Goal: Navigation & Orientation: Find specific page/section

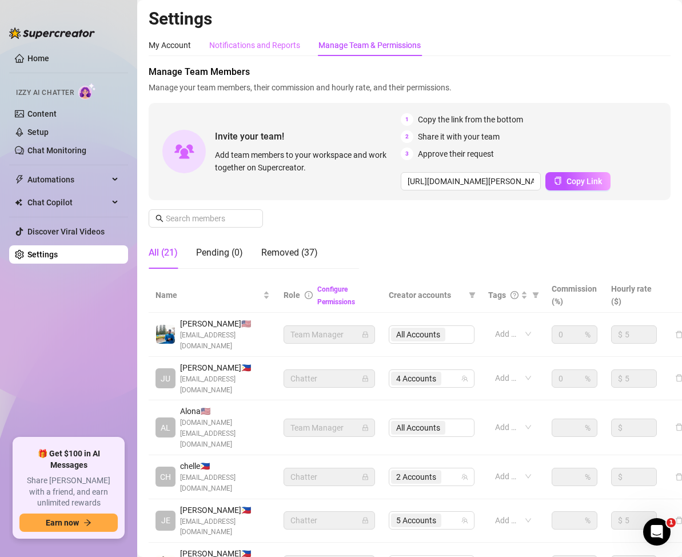
click at [290, 38] on div "Notifications and Reports" at bounding box center [254, 45] width 91 height 22
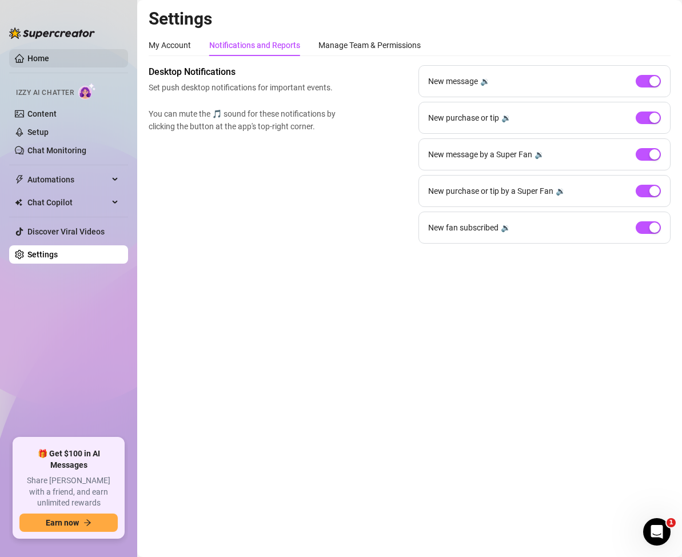
click at [33, 56] on link "Home" at bounding box center [38, 58] width 22 height 9
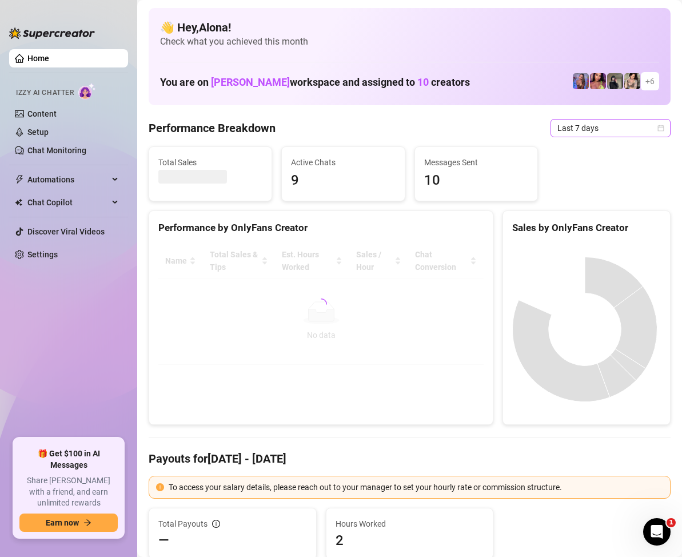
click at [658, 126] on icon "calendar" at bounding box center [661, 128] width 7 height 7
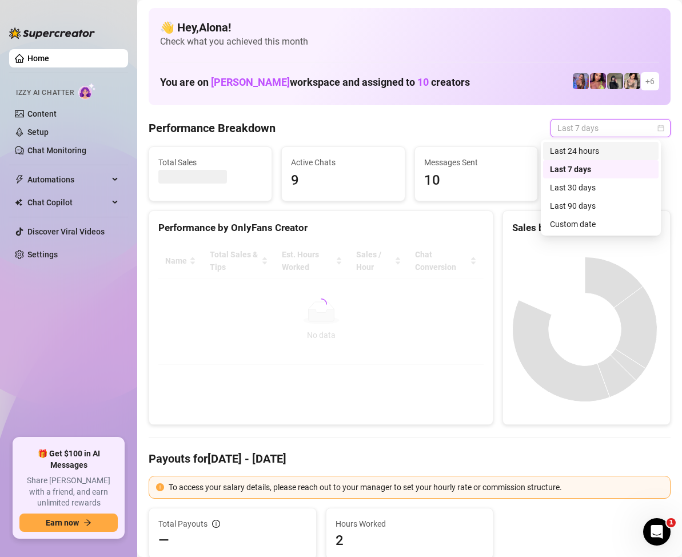
click at [623, 154] on div "Last 24 hours" at bounding box center [601, 151] width 102 height 13
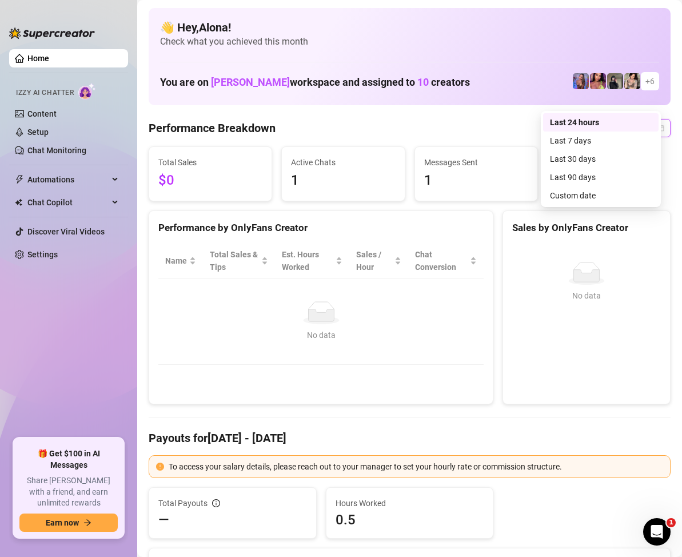
scroll to position [57, 0]
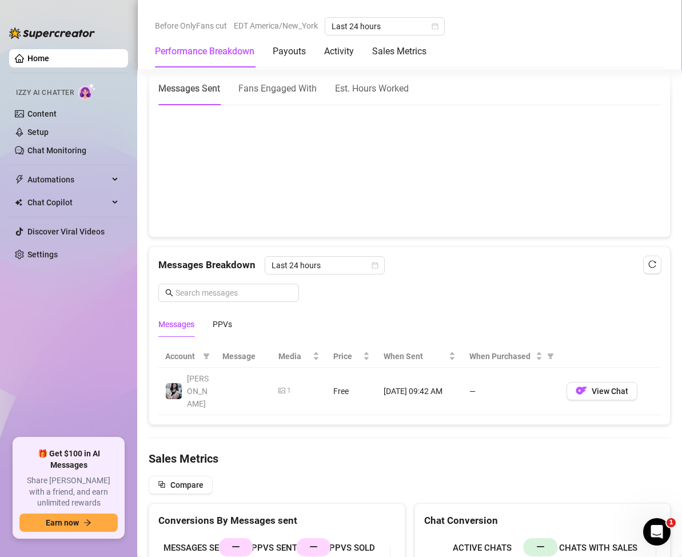
scroll to position [699, 0]
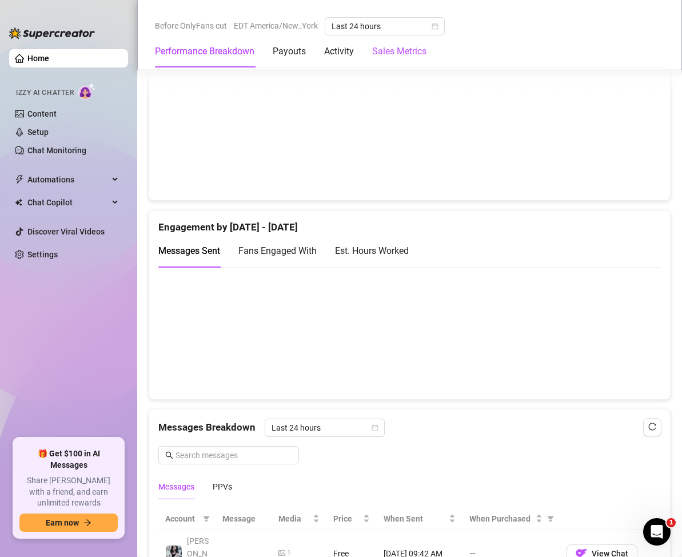
click at [387, 51] on Metrics "Sales Metrics" at bounding box center [399, 52] width 54 height 14
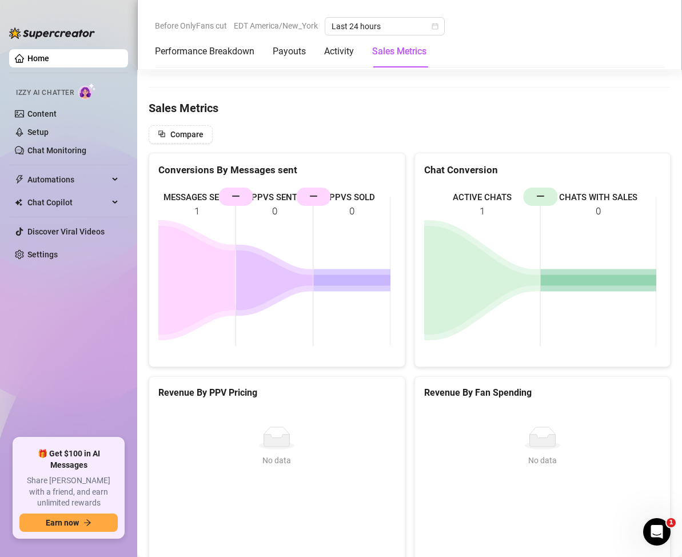
scroll to position [1217, 0]
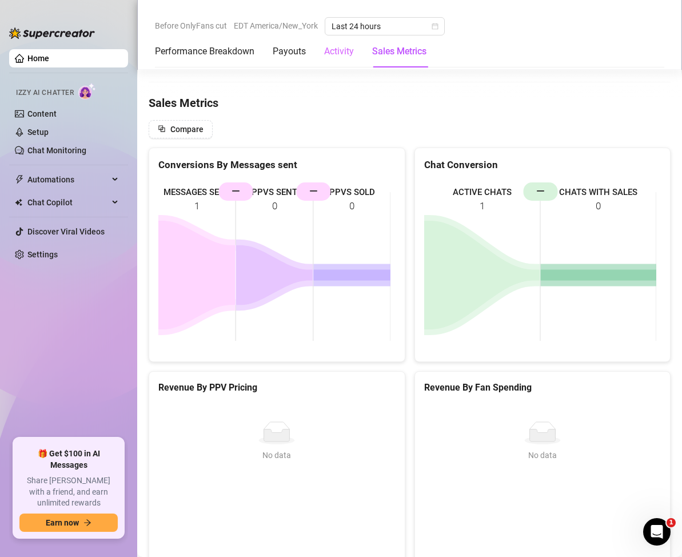
click at [342, 63] on div "Activity" at bounding box center [339, 51] width 30 height 32
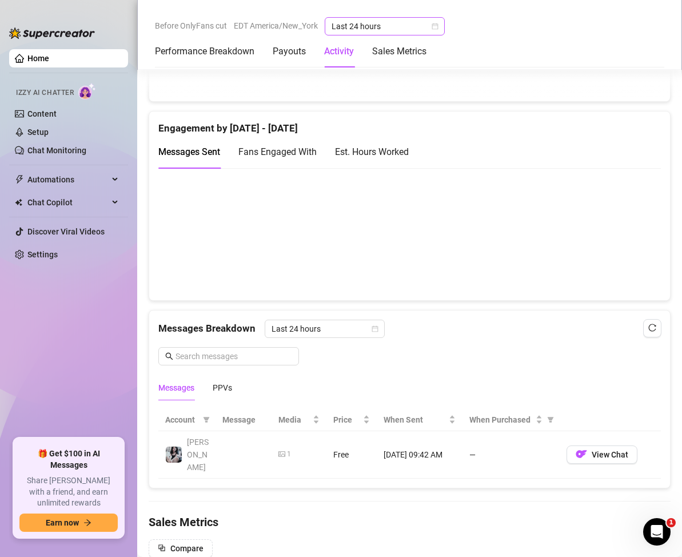
scroll to position [609, 0]
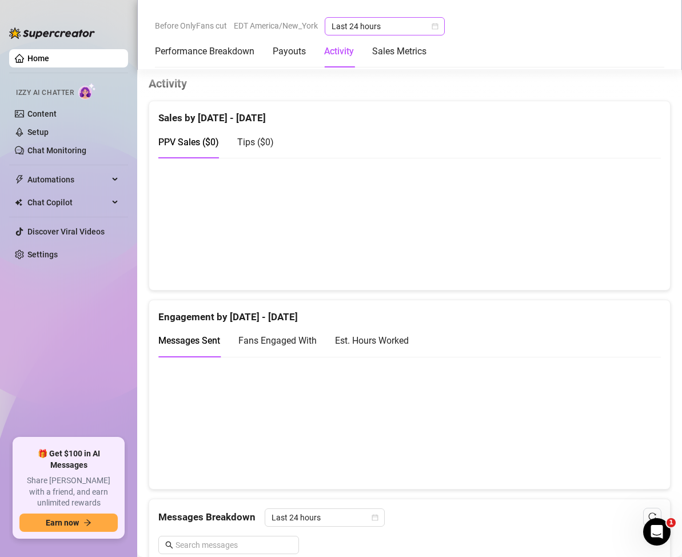
click at [372, 19] on span "Last 24 hours" at bounding box center [385, 26] width 106 height 17
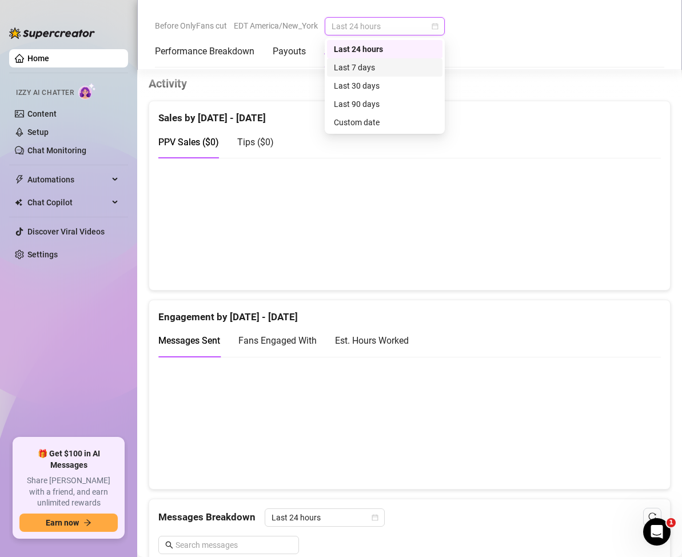
click at [375, 69] on div "Last 7 days" at bounding box center [385, 67] width 102 height 13
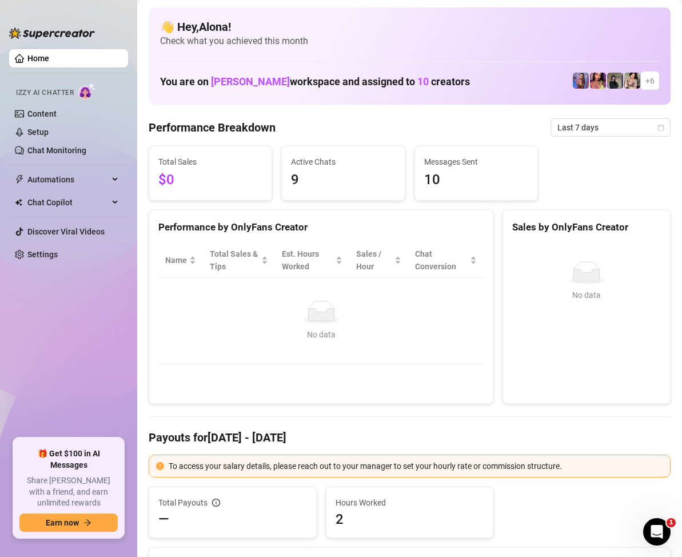
scroll to position [0, 0]
click at [27, 55] on link "Home" at bounding box center [38, 58] width 22 height 9
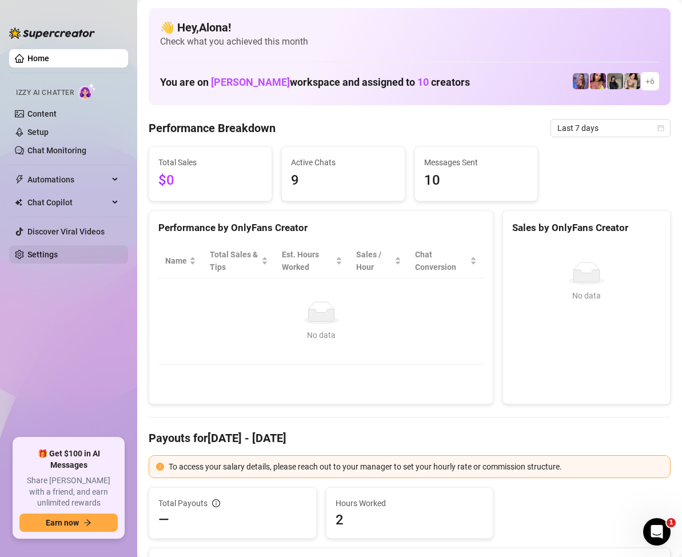
click at [52, 251] on link "Settings" at bounding box center [42, 254] width 30 height 9
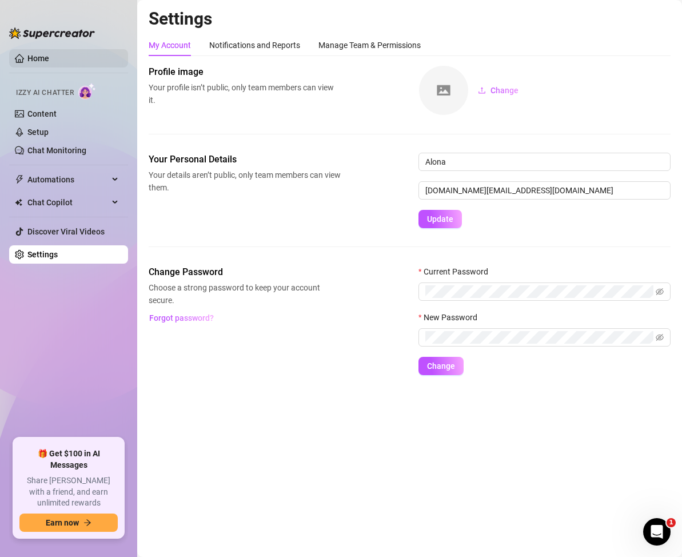
click at [27, 56] on link "Home" at bounding box center [38, 58] width 22 height 9
